Goal: Find specific page/section: Find specific page/section

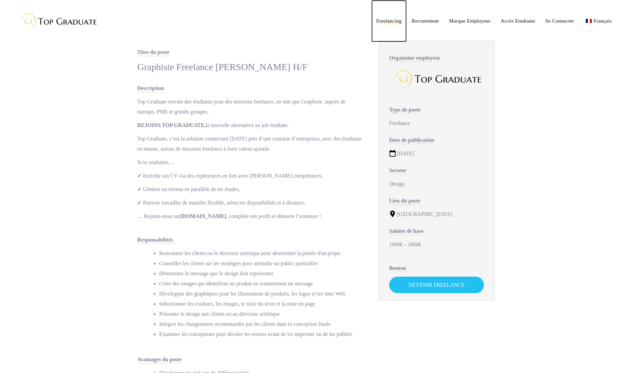
click at [393, 24] on span "Freelancing" at bounding box center [388, 20] width 25 height 5
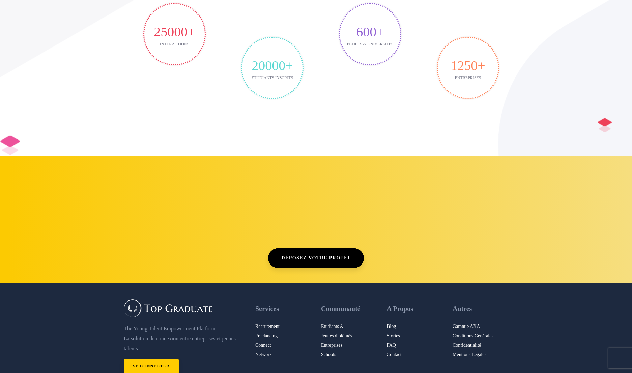
scroll to position [1518, 0]
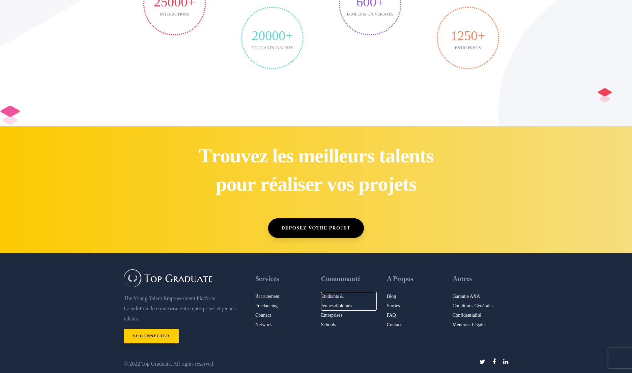
click at [339, 307] on link "Etudiants & Jeunes diplômés" at bounding box center [349, 301] width 56 height 19
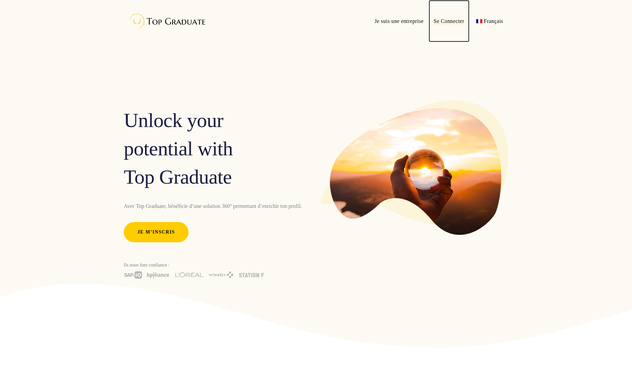
click at [443, 20] on span "Se Connecter" at bounding box center [448, 21] width 31 height 6
